Goal: Task Accomplishment & Management: Use online tool/utility

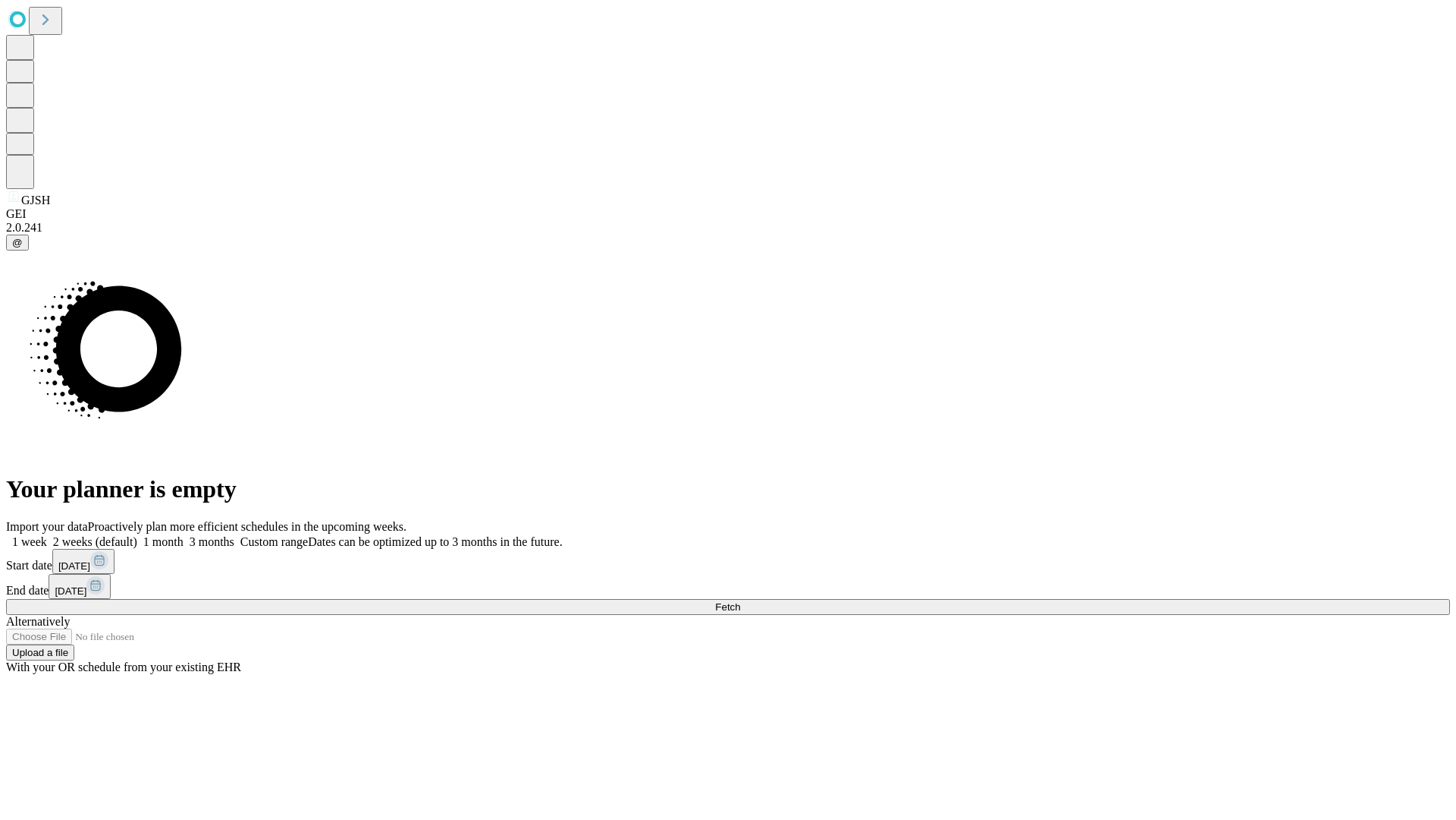
click at [741, 601] on span "Fetch" at bounding box center [728, 606] width 25 height 12
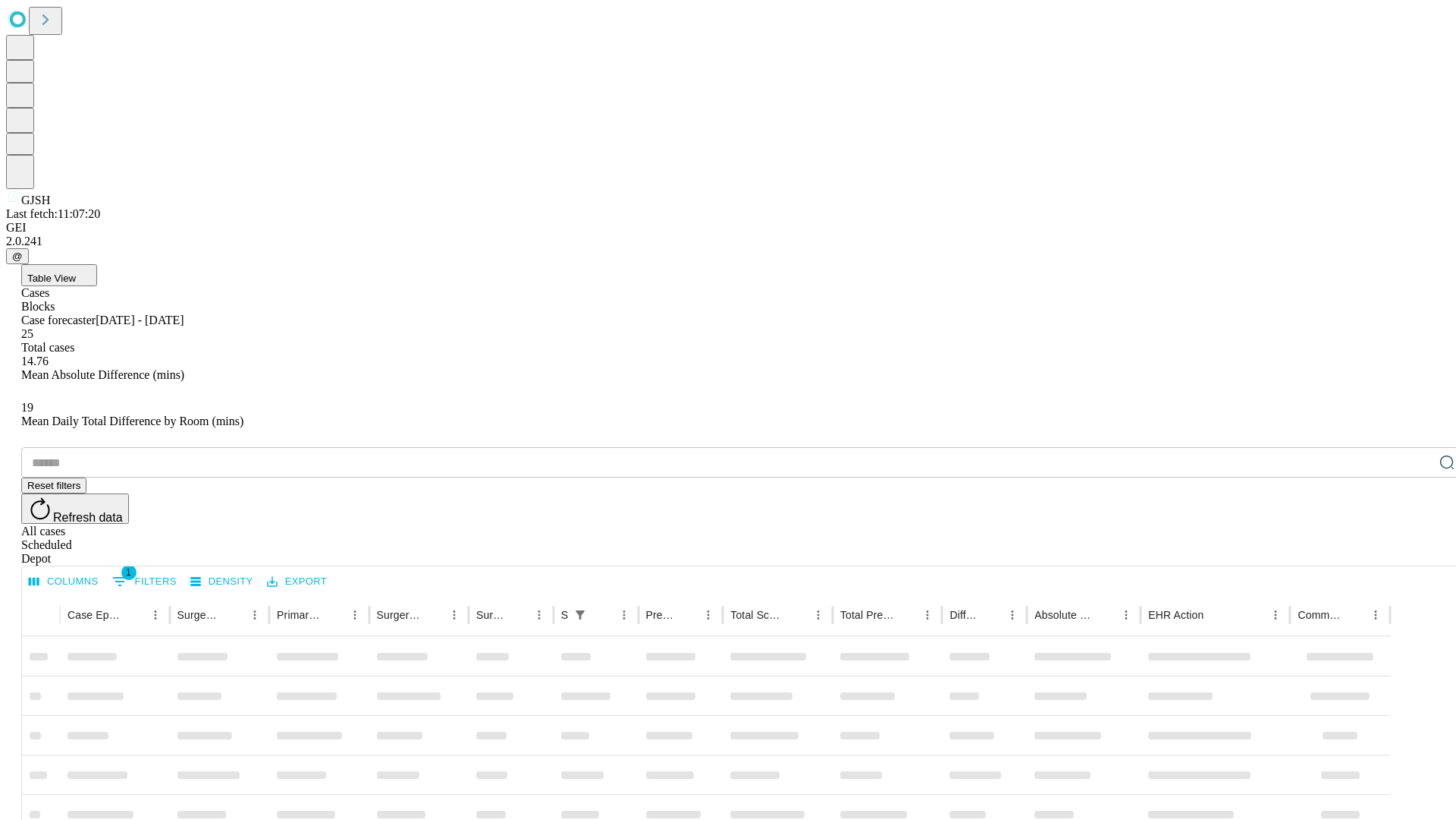
click at [1417, 551] on div "Depot" at bounding box center [743, 558] width 1444 height 13
